Goal: Information Seeking & Learning: Learn about a topic

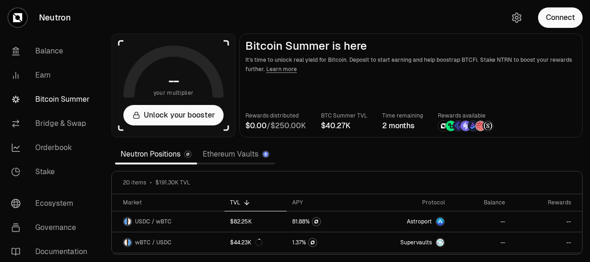
click at [295, 152] on section "-- your multiplier Unlock your booster Bitcoin Summer is here It's time to unlo…" at bounding box center [347, 131] width 486 height 262
click at [42, 77] on link "Earn" at bounding box center [52, 75] width 97 height 24
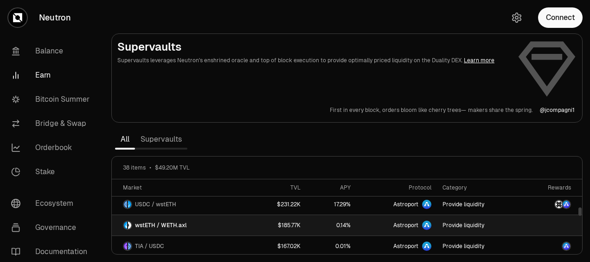
scroll to position [418, 0]
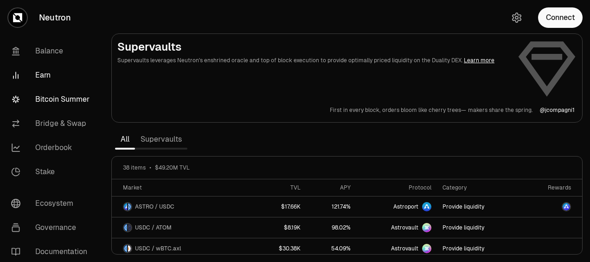
click at [77, 100] on link "Bitcoin Summer" at bounding box center [52, 99] width 97 height 24
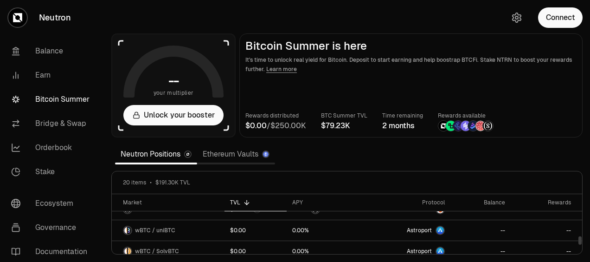
scroll to position [371, 0]
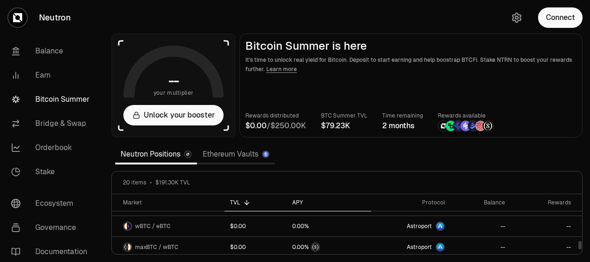
click at [298, 204] on div "APY" at bounding box center [328, 202] width 73 height 7
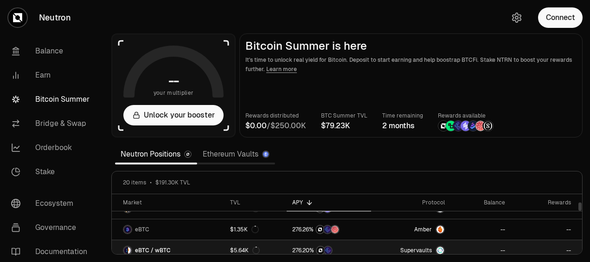
scroll to position [46, 0]
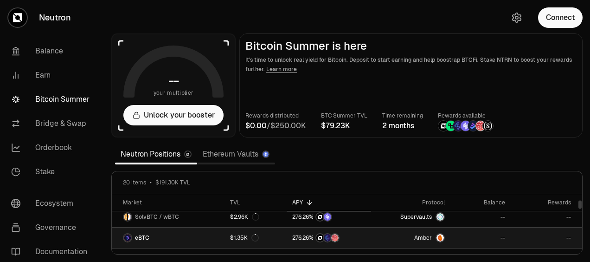
click at [169, 236] on link "eBTC" at bounding box center [168, 237] width 113 height 20
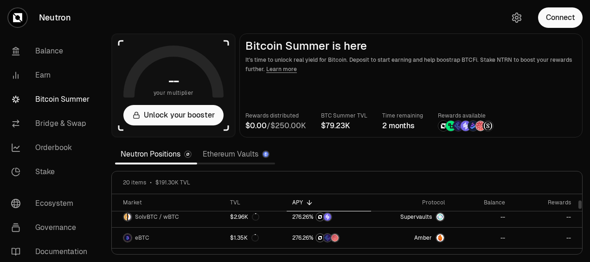
click at [241, 153] on link "Ethereum Vaults" at bounding box center [236, 154] width 78 height 19
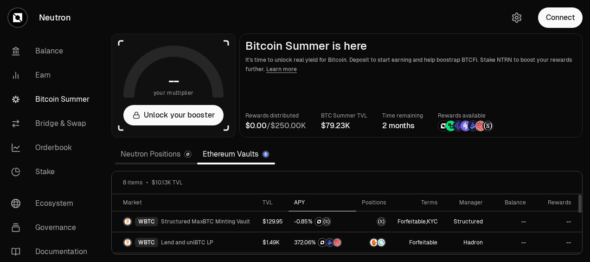
click at [312, 202] on icon at bounding box center [311, 202] width 4 height 0
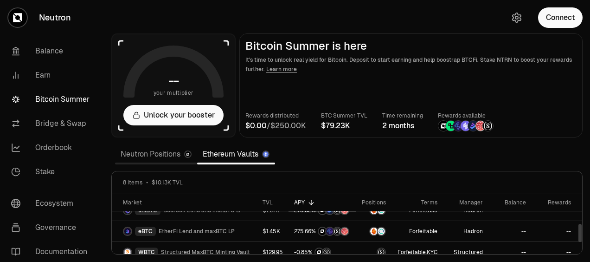
scroll to position [124, 0]
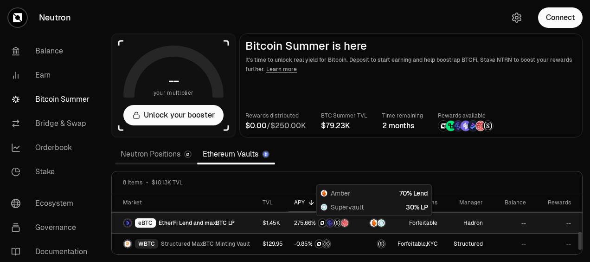
click at [378, 223] on img at bounding box center [381, 222] width 7 height 7
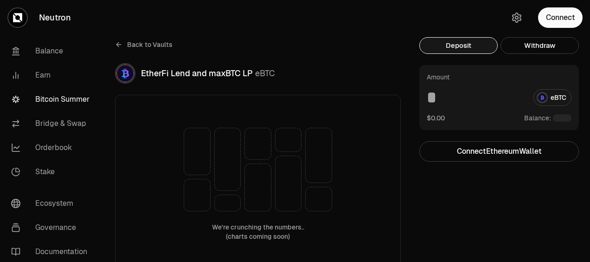
click at [116, 44] on icon at bounding box center [118, 44] width 7 height 7
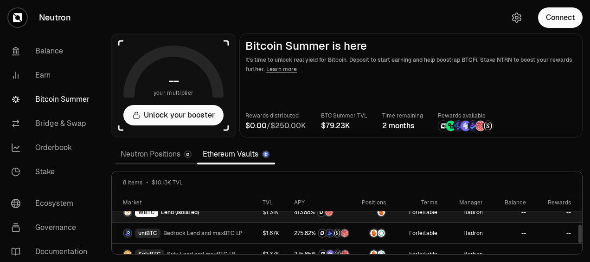
scroll to position [124, 0]
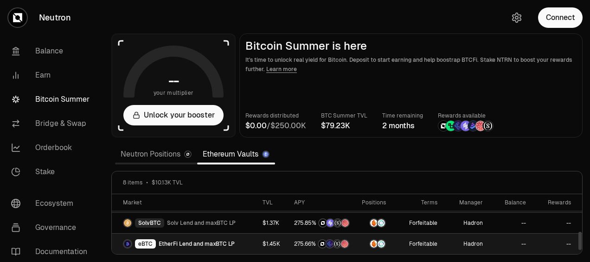
click at [178, 237] on link "eBTC EtherFi Lend and maxBTC LP" at bounding box center [184, 243] width 145 height 20
